Goal: Navigation & Orientation: Understand site structure

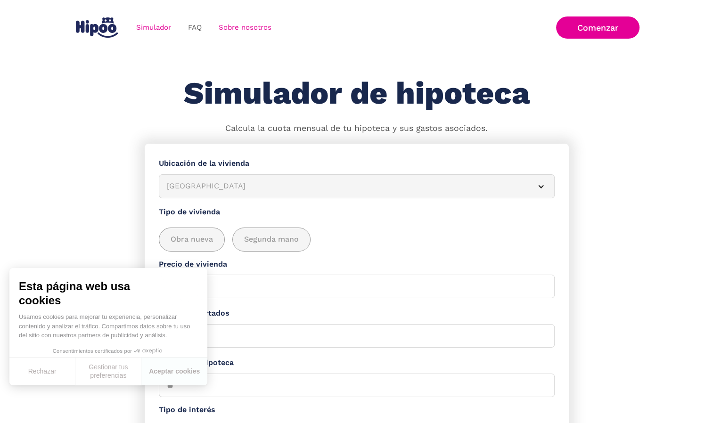
click at [239, 27] on link "Sobre nosotros" at bounding box center [245, 27] width 70 height 18
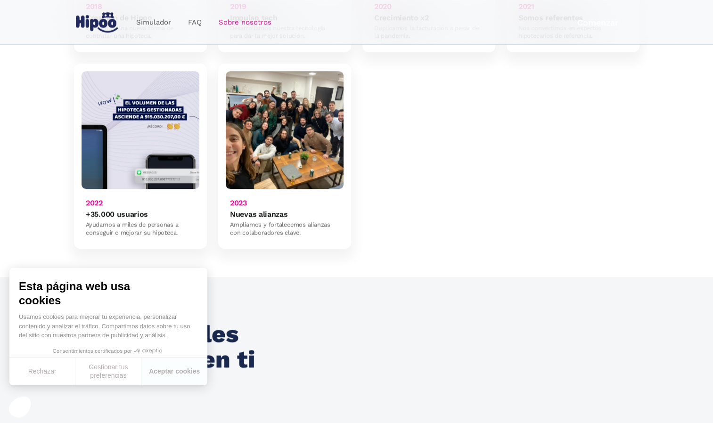
scroll to position [801, 0]
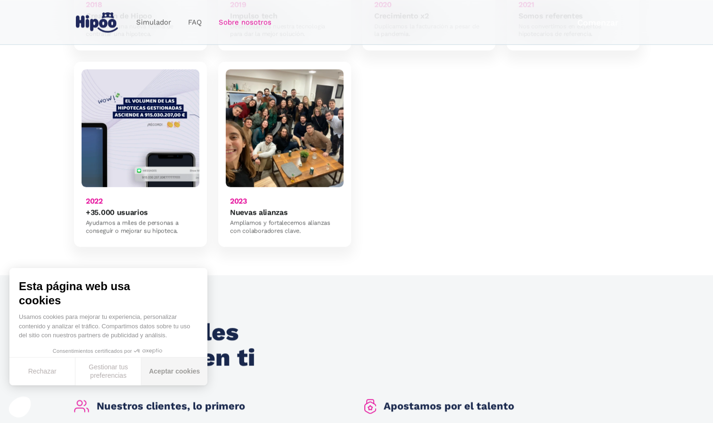
click at [175, 372] on button "Aceptar cookies" at bounding box center [174, 372] width 66 height 28
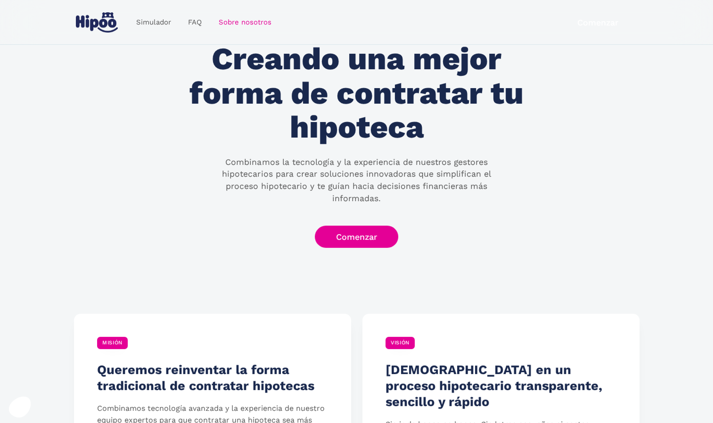
scroll to position [0, 0]
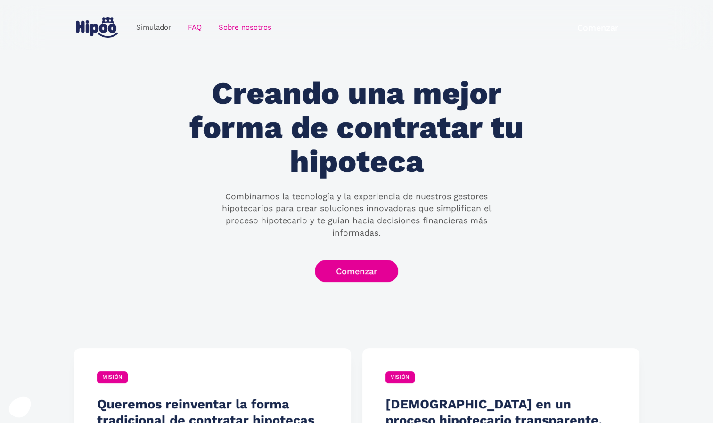
click at [196, 24] on link "FAQ" at bounding box center [195, 27] width 31 height 18
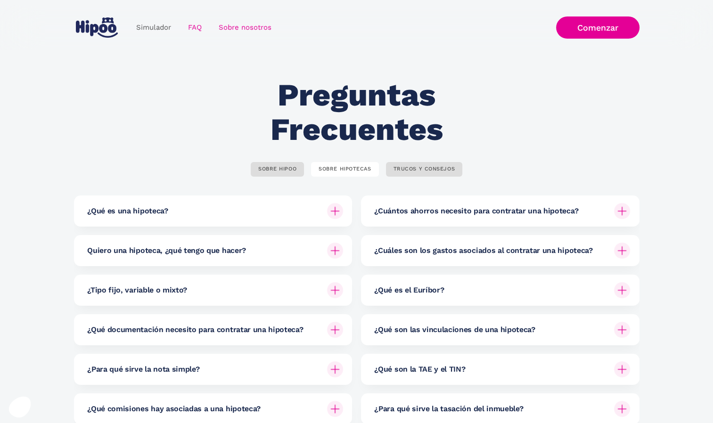
click at [245, 24] on link "Sobre nosotros" at bounding box center [245, 27] width 70 height 18
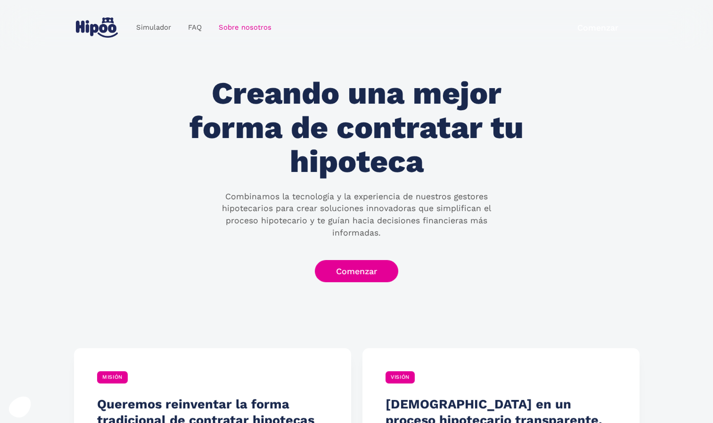
click at [96, 28] on img "home" at bounding box center [97, 27] width 42 height 20
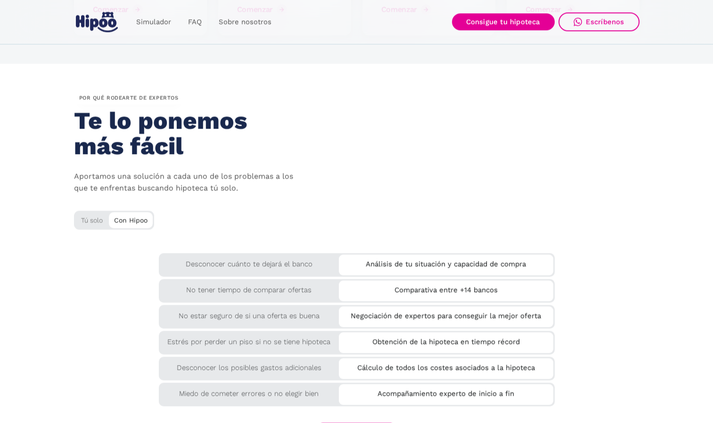
scroll to position [1508, 0]
